Goal: Transaction & Acquisition: Download file/media

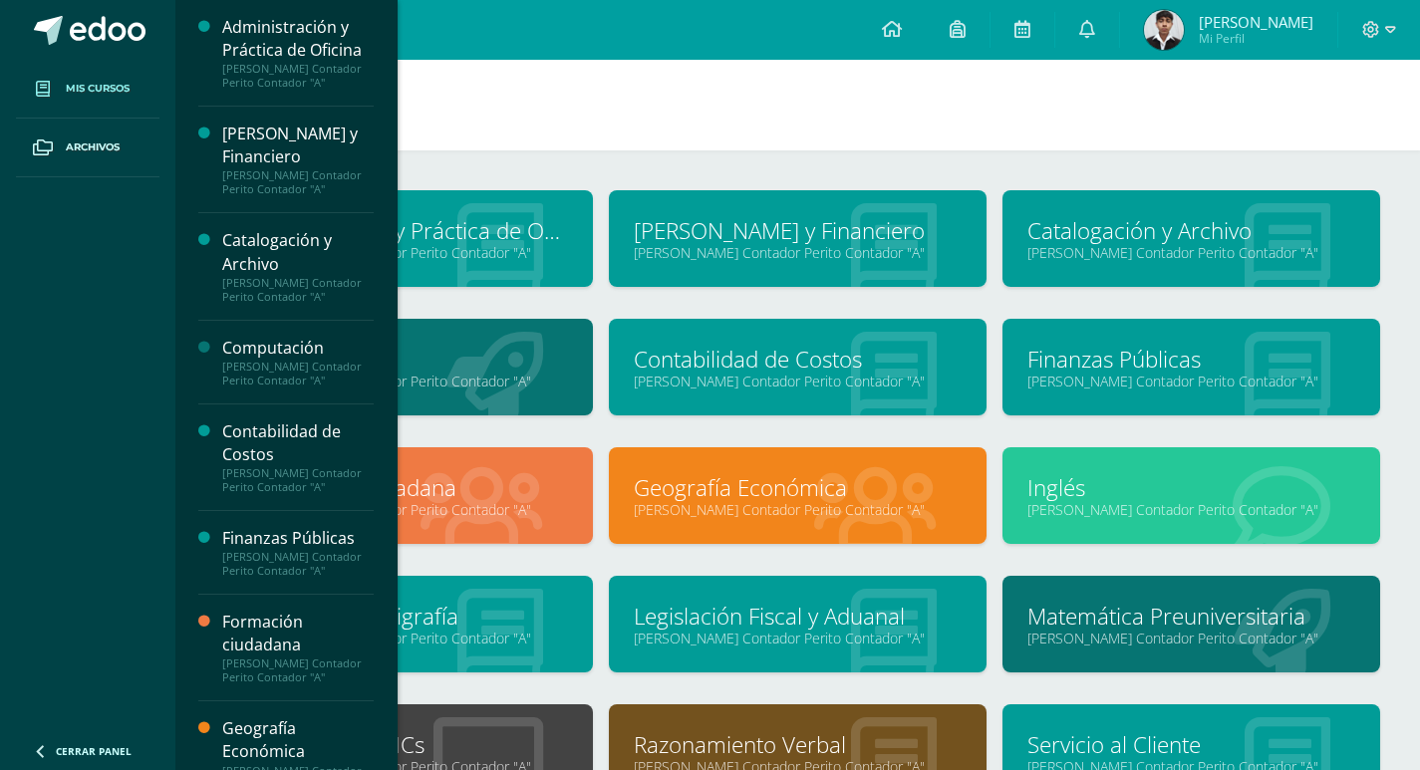
click at [1088, 229] on link "Catalogación y Archivo" at bounding box center [1191, 230] width 328 height 31
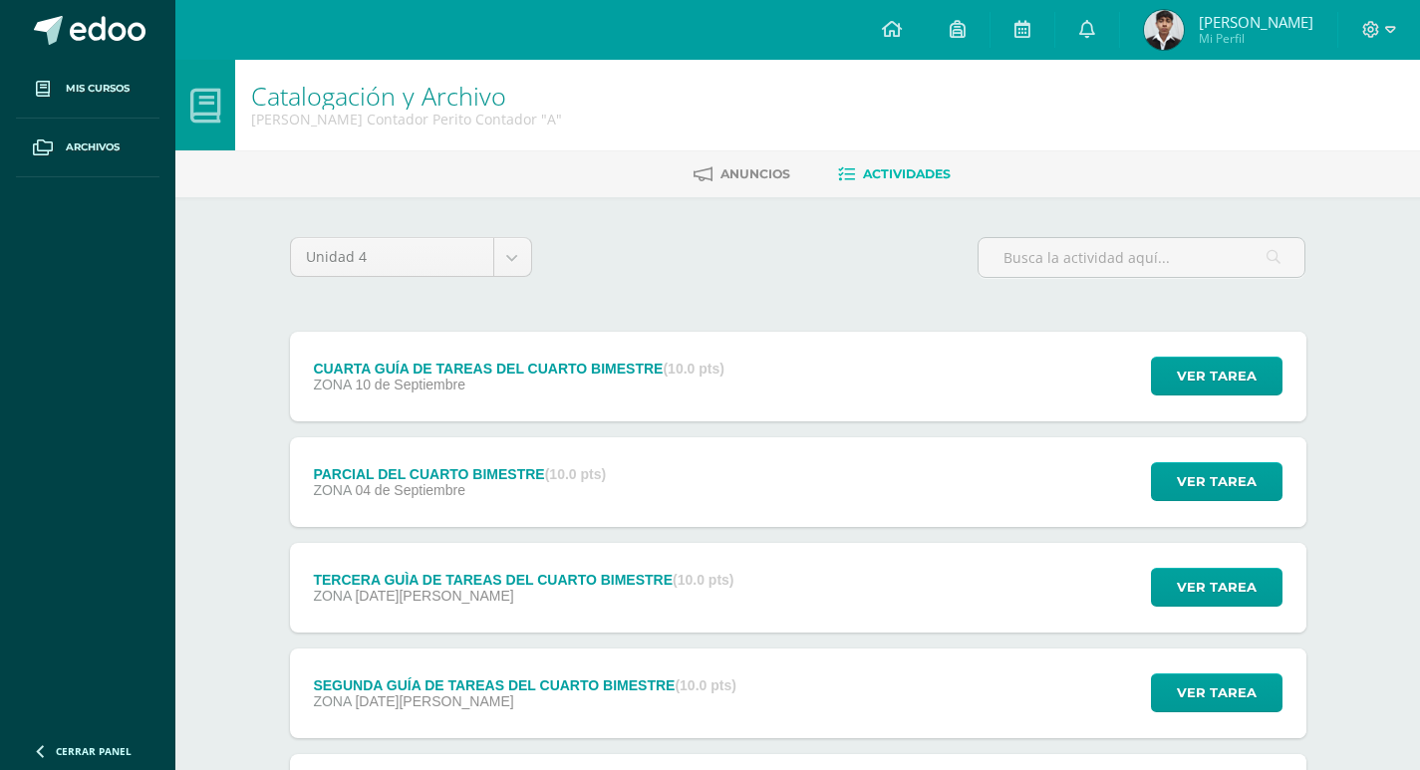
click at [813, 373] on div "CUARTA GUÍA DE TAREAS DEL CUARTO BIMESTRE (10.0 pts) ZONA [DATE] Ver tarea CUAR…" at bounding box center [798, 377] width 1016 height 90
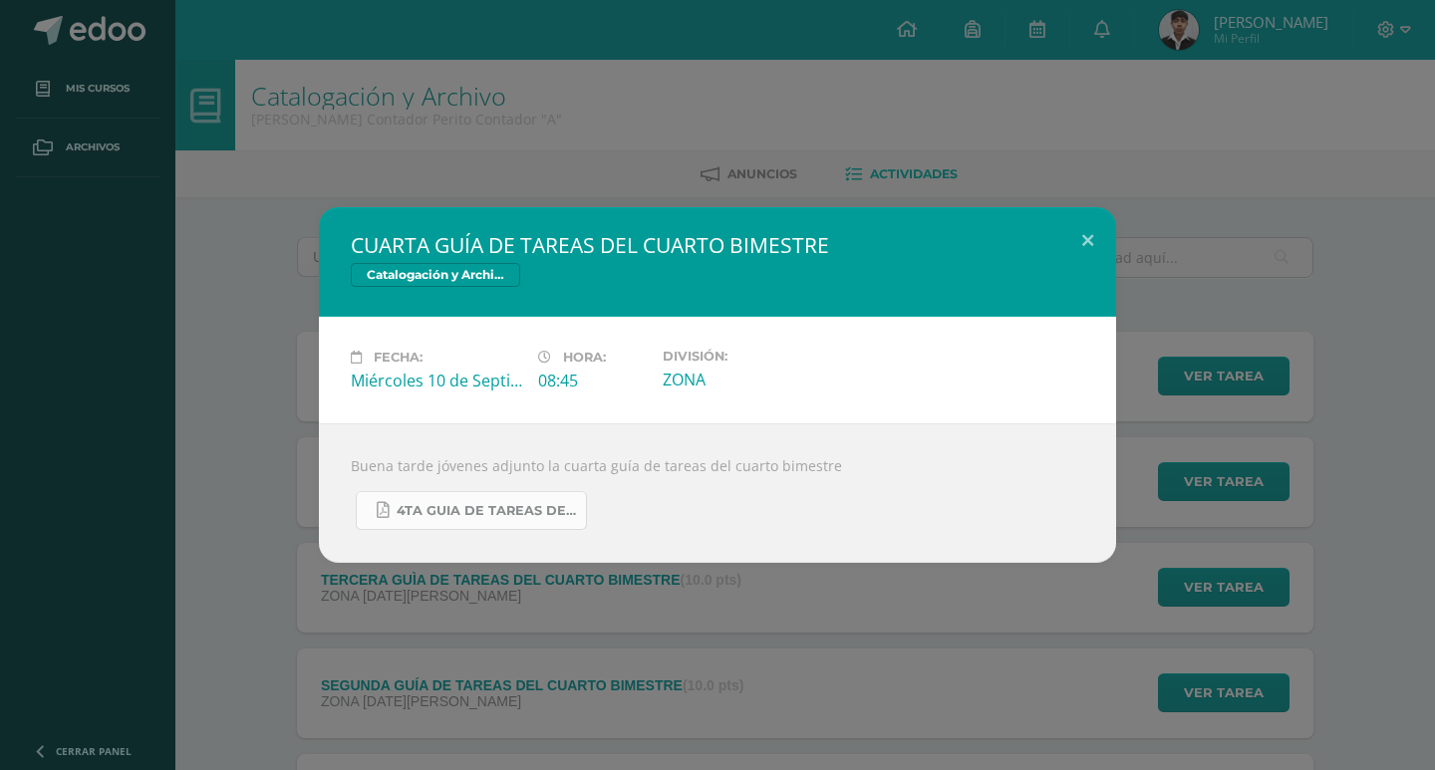
click at [562, 505] on span "4TA GUIA DE TAREAS DE CATALOGACIÓN Y ARCHIVO 5TO PERITO CONTADOR CUARTO BIMESTR…" at bounding box center [486, 511] width 179 height 16
click at [547, 507] on span "4TA GUIA DE TAREAS DE CATALOGACIÓN Y ARCHIVO 5TO PERITO CONTADOR CUARTO BIMESTR…" at bounding box center [486, 511] width 179 height 16
click at [443, 512] on span "4TA GUIA DE TAREAS DE CATALOGACIÓN Y ARCHIVO 5TO PERITO CONTADOR CUARTO BIMESTR…" at bounding box center [486, 511] width 179 height 16
click at [461, 498] on link "4TA GUIA DE TAREAS DE CATALOGACIÓN Y ARCHIVO 5TO PERITO CONTADOR CUARTO BIMESTR…" at bounding box center [471, 510] width 231 height 39
click at [489, 512] on span "4TA GUIA DE TAREAS DE CATALOGACIÓN Y ARCHIVO 5TO PERITO CONTADOR CUARTO BIMESTR…" at bounding box center [486, 511] width 179 height 16
